Goal: Information Seeking & Learning: Learn about a topic

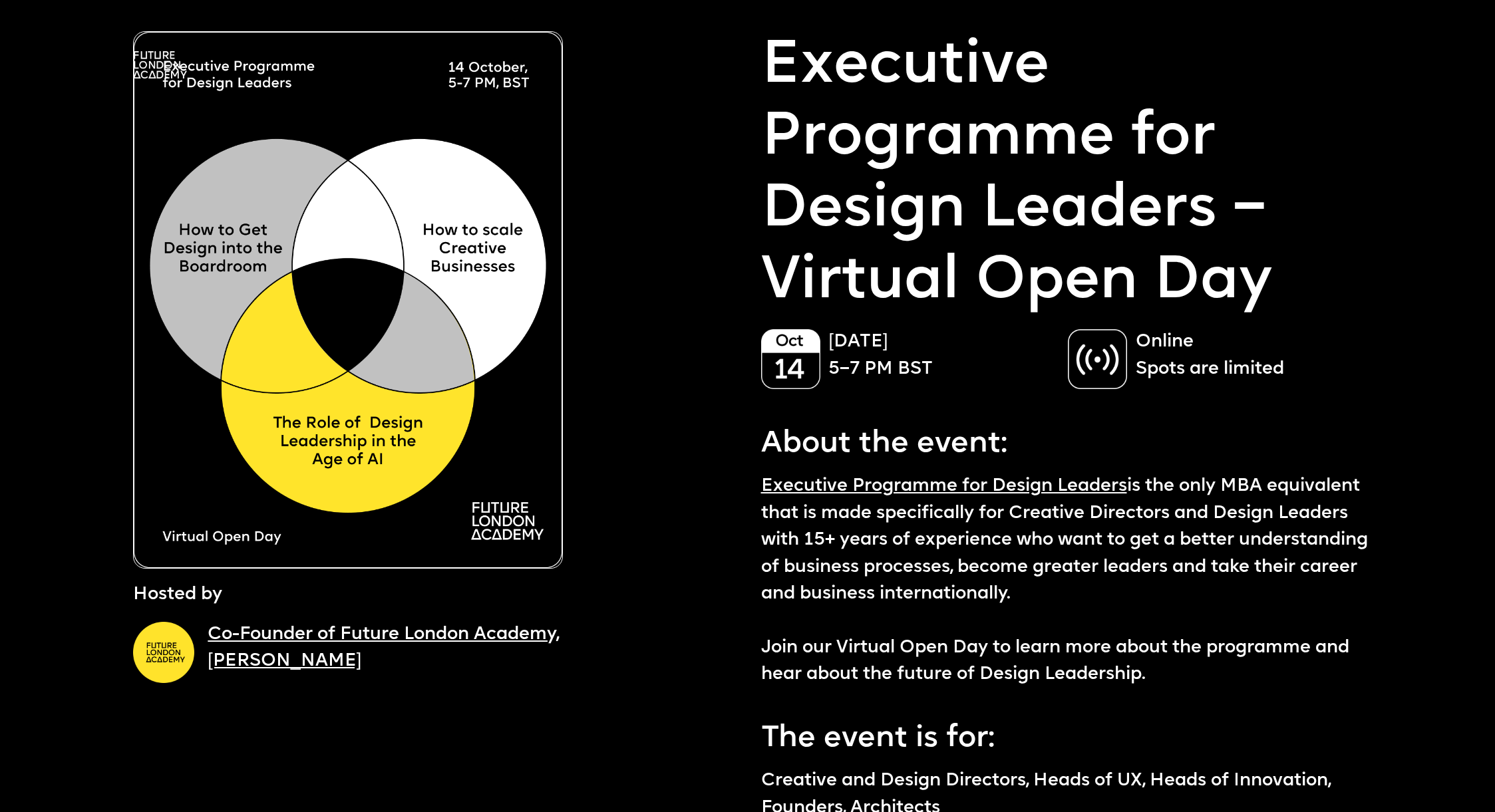
click at [43, 72] on div at bounding box center [700, 46] width 1345 height 67
click at [151, 72] on img at bounding box center [160, 64] width 54 height 27
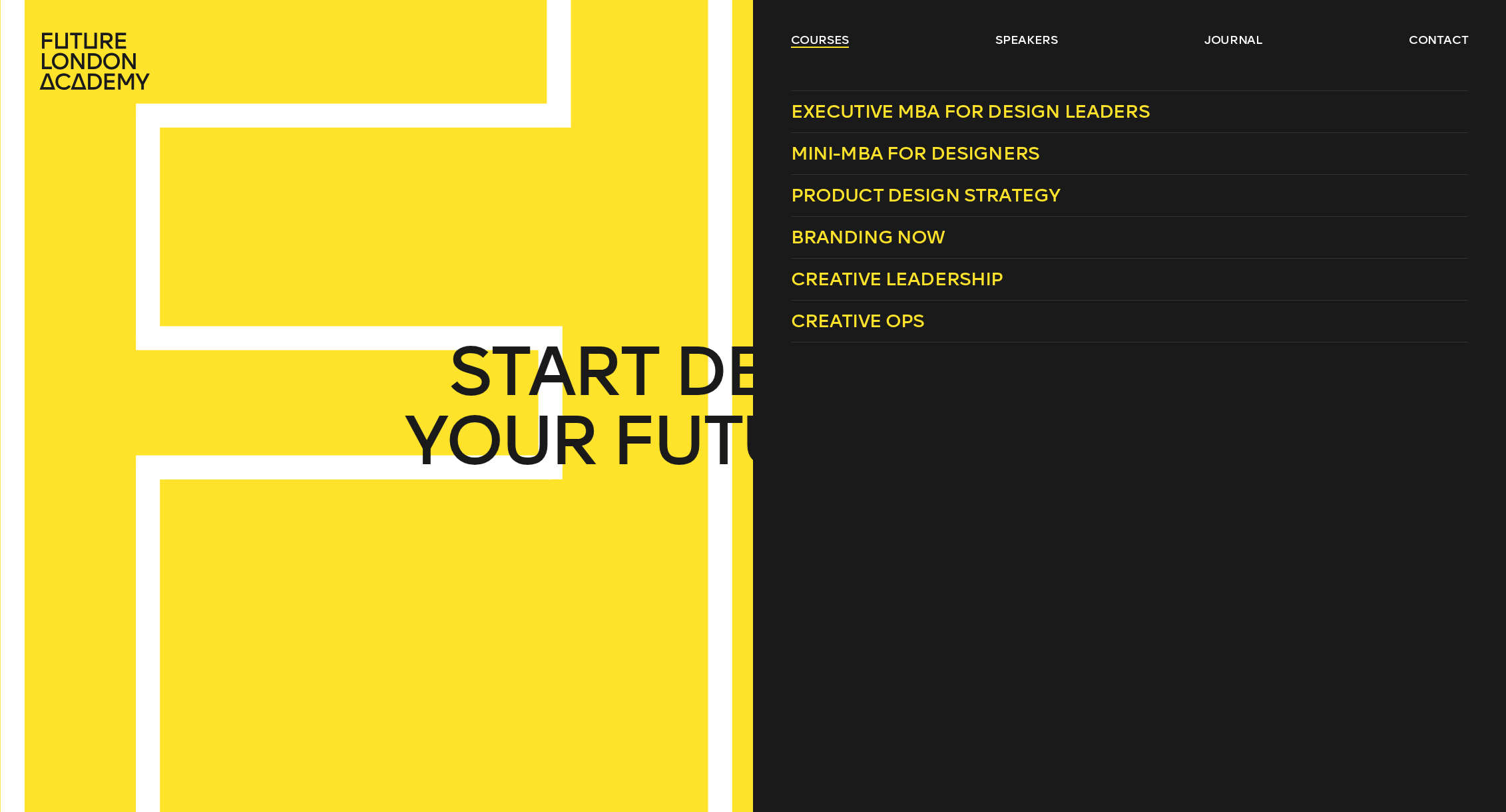
click at [826, 39] on link "courses" at bounding box center [820, 39] width 59 height 16
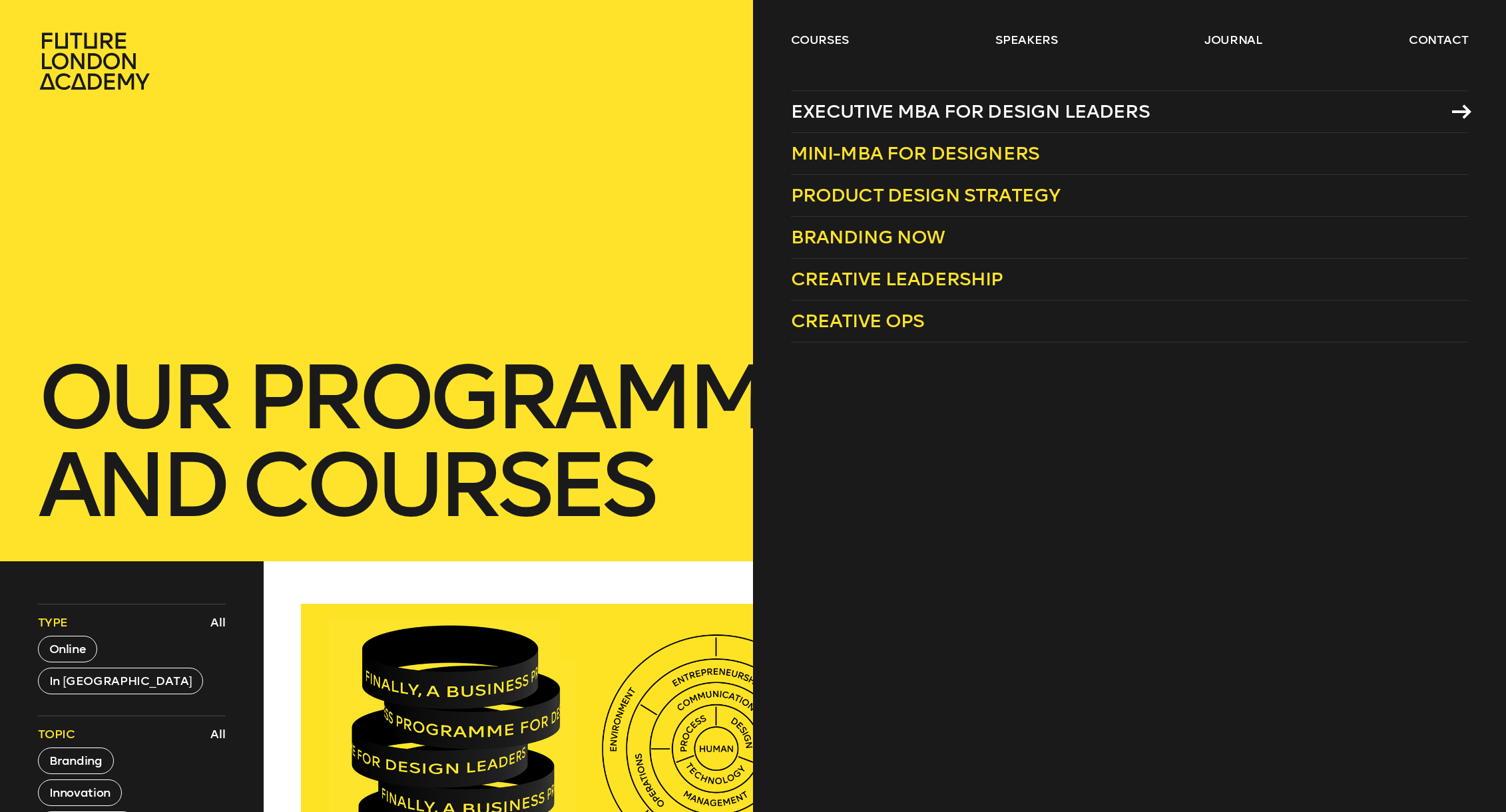
click at [889, 104] on span "Executive MBA for Design Leaders" at bounding box center [971, 111] width 359 height 22
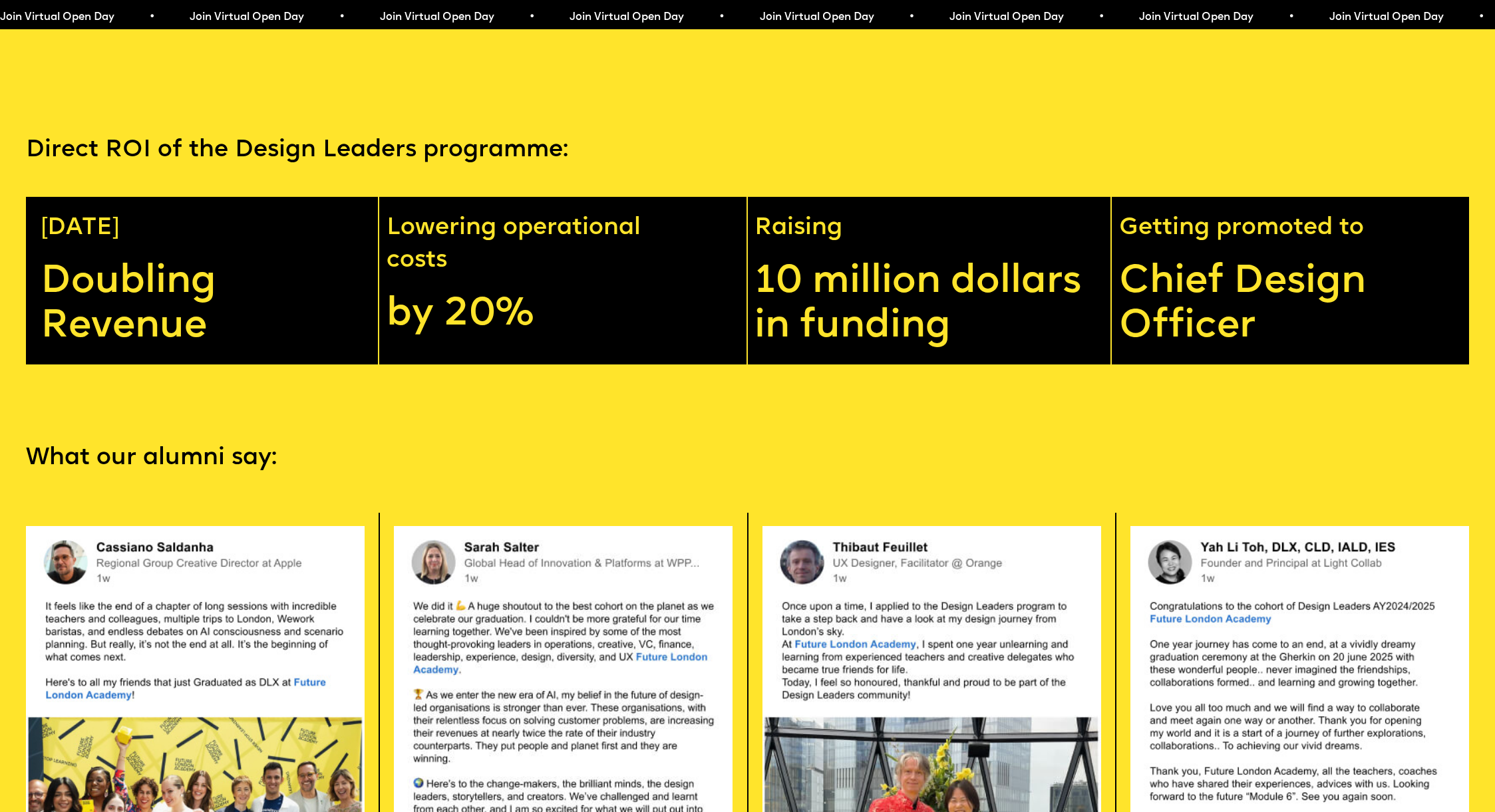
scroll to position [3947, 0]
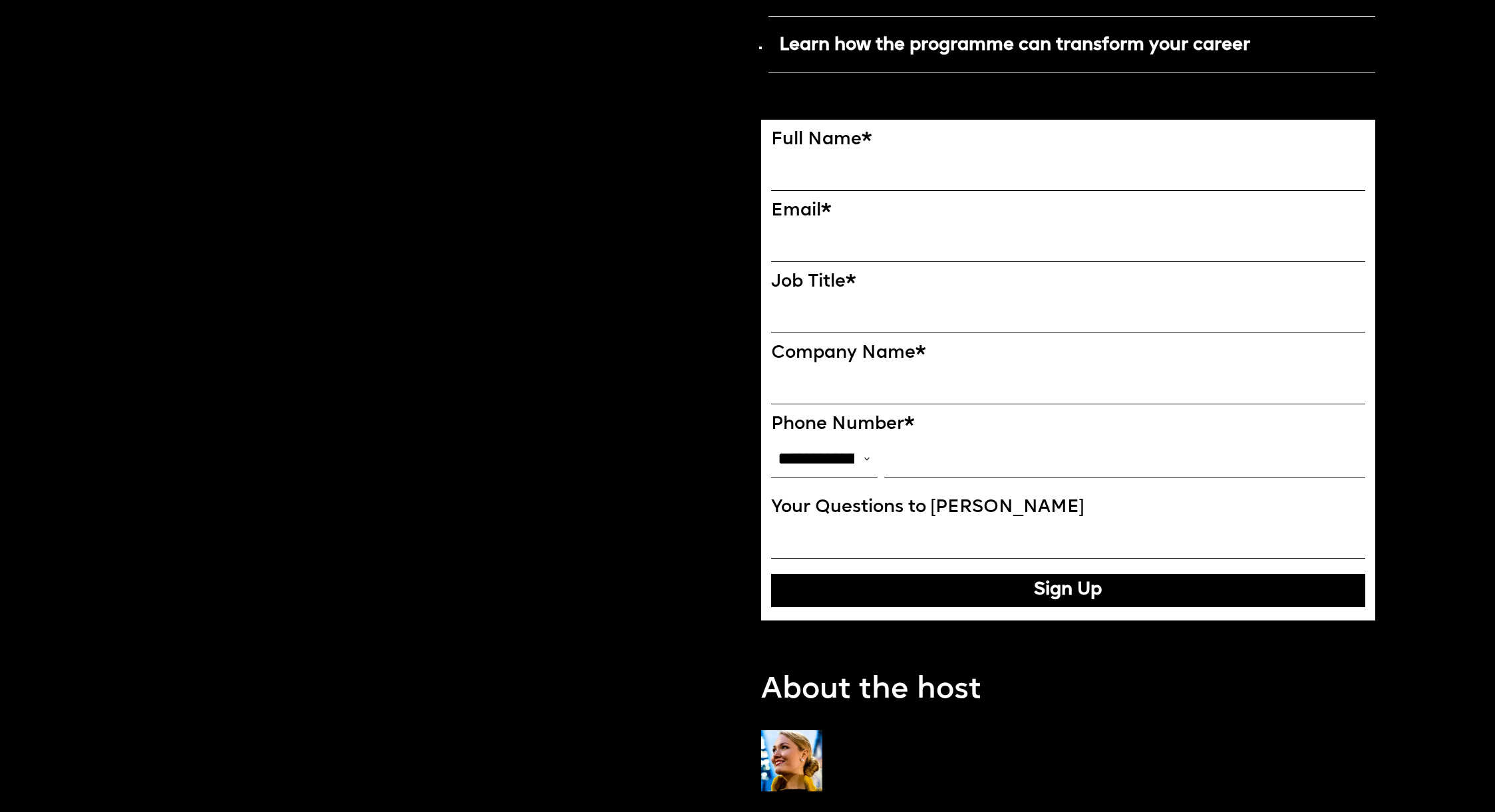
scroll to position [1395, 0]
